Goal: Information Seeking & Learning: Learn about a topic

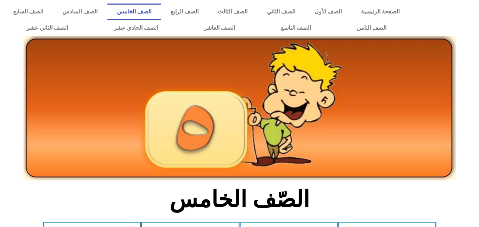
scroll to position [203, 0]
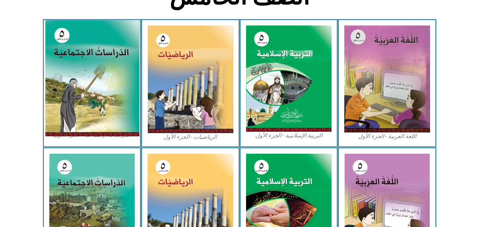
click at [93, 73] on img at bounding box center [92, 78] width 94 height 116
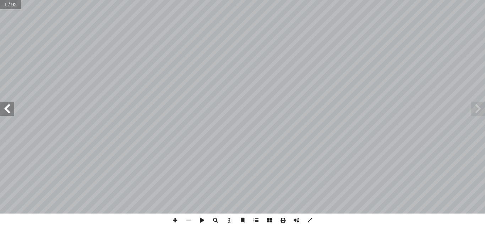
click at [8, 109] on span at bounding box center [7, 109] width 14 height 14
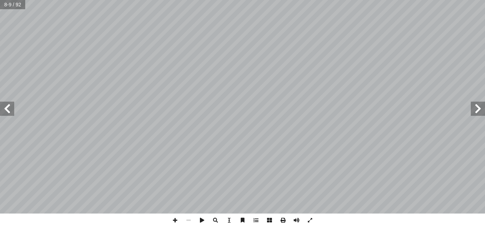
click at [11, 110] on span at bounding box center [7, 109] width 14 height 14
click at [476, 106] on span at bounding box center [477, 109] width 14 height 14
click at [174, 219] on span at bounding box center [174, 220] width 13 height 13
click at [10, 112] on span at bounding box center [7, 109] width 14 height 14
click at [9, 107] on span at bounding box center [7, 109] width 14 height 14
